Goal: Find contact information: Find contact information

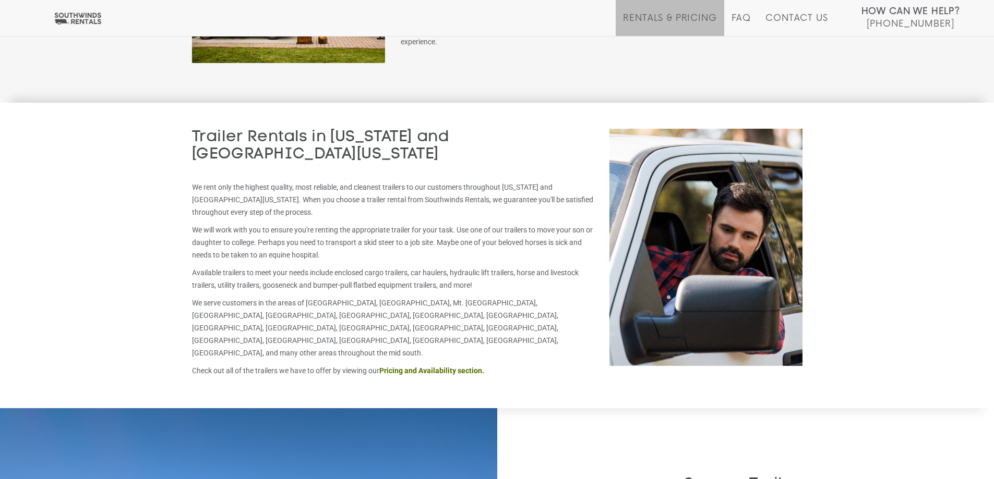
scroll to position [1762, 0]
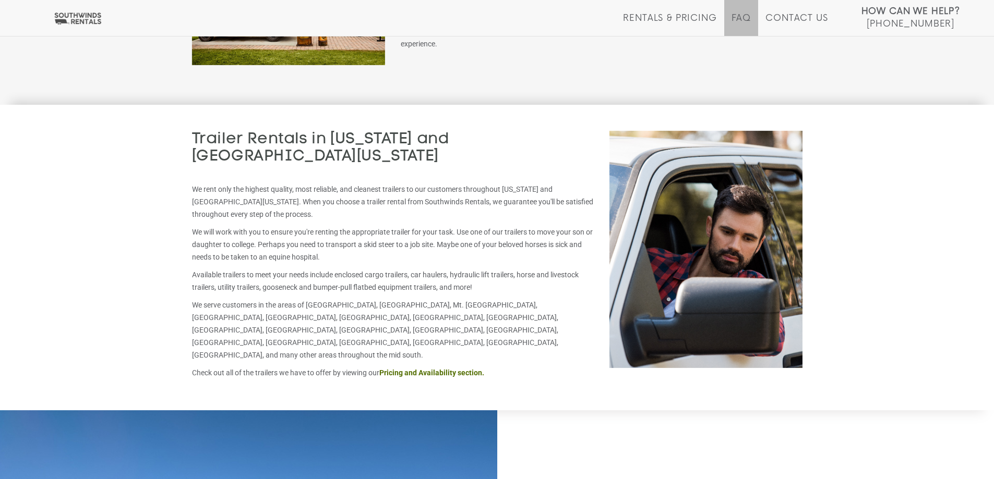
click at [745, 11] on li "FAQ" at bounding box center [741, 18] width 34 height 36
click at [743, 16] on link "FAQ" at bounding box center [741, 24] width 20 height 23
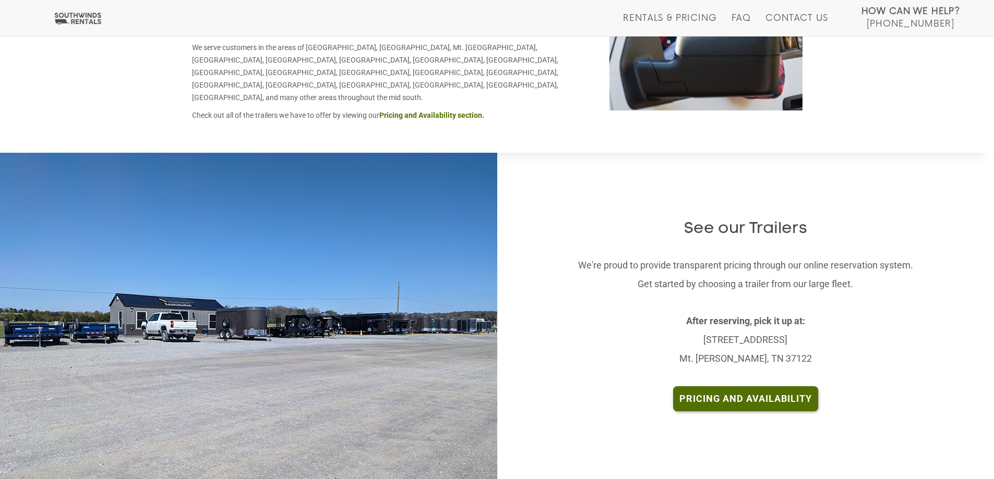
scroll to position [1814, 0]
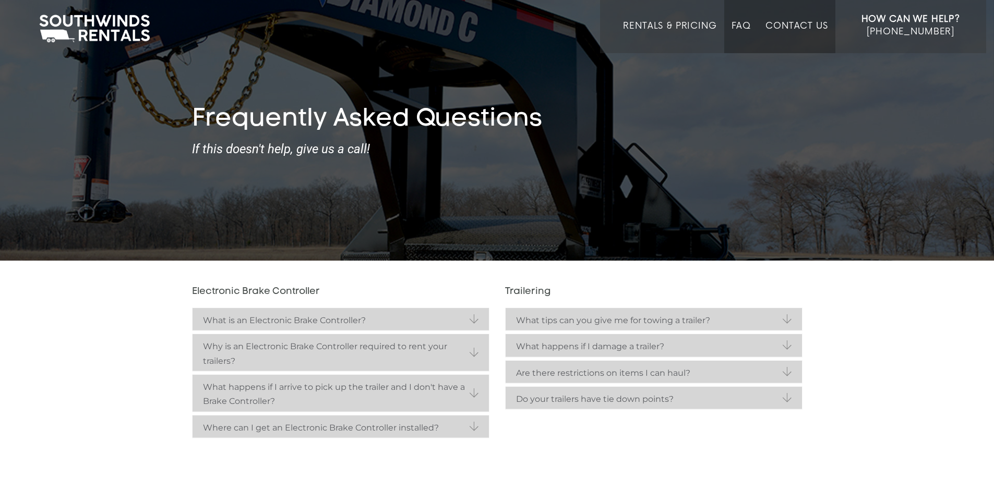
click at [810, 21] on link "Contact Us" at bounding box center [796, 37] width 62 height 32
